Goal: Information Seeking & Learning: Understand process/instructions

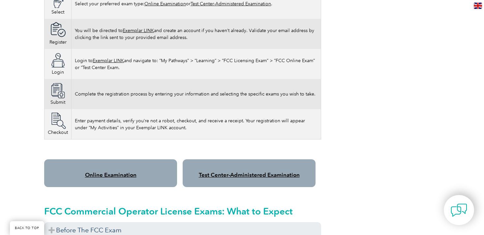
scroll to position [433, 0]
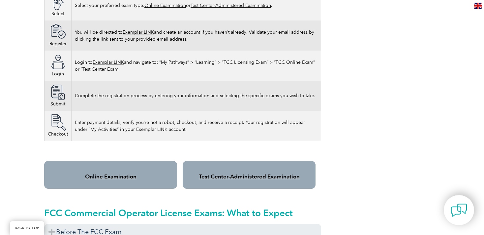
click at [123, 173] on link "Online Examination" at bounding box center [110, 176] width 51 height 7
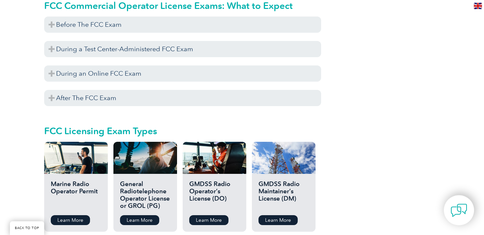
scroll to position [648, 0]
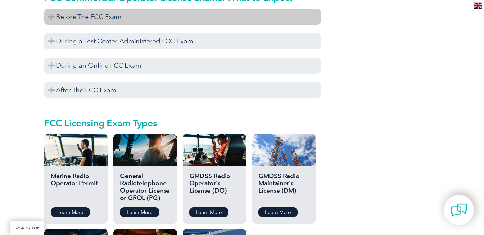
click at [102, 9] on h3 "Before The FCC Exam" at bounding box center [182, 17] width 277 height 16
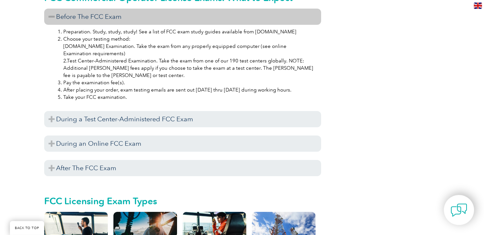
click at [102, 9] on h3 "Before The FCC Exam" at bounding box center [182, 17] width 277 height 16
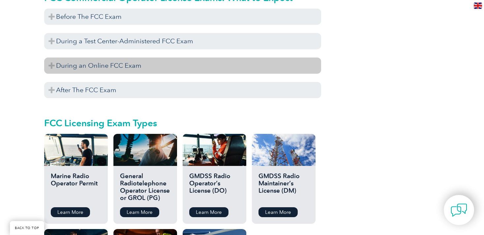
click at [100, 58] on h3 "During an Online FCC Exam" at bounding box center [182, 65] width 277 height 16
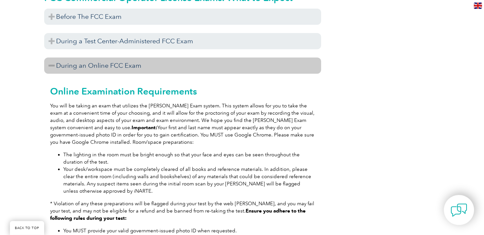
click at [100, 58] on h3 "During an Online FCC Exam" at bounding box center [182, 65] width 277 height 16
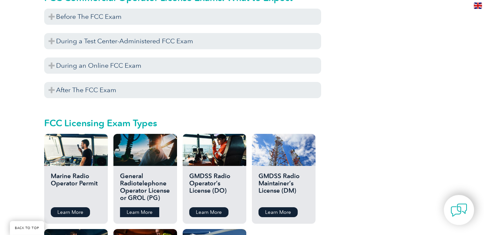
click at [142, 207] on link "Learn More" at bounding box center [139, 212] width 39 height 10
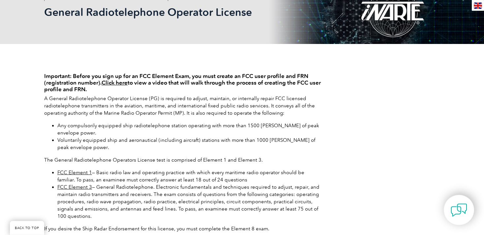
scroll to position [95, 0]
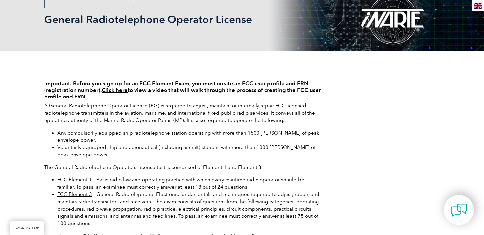
click at [123, 89] on link "Click here" at bounding box center [115, 89] width 26 height 7
